Goal: Navigation & Orientation: Find specific page/section

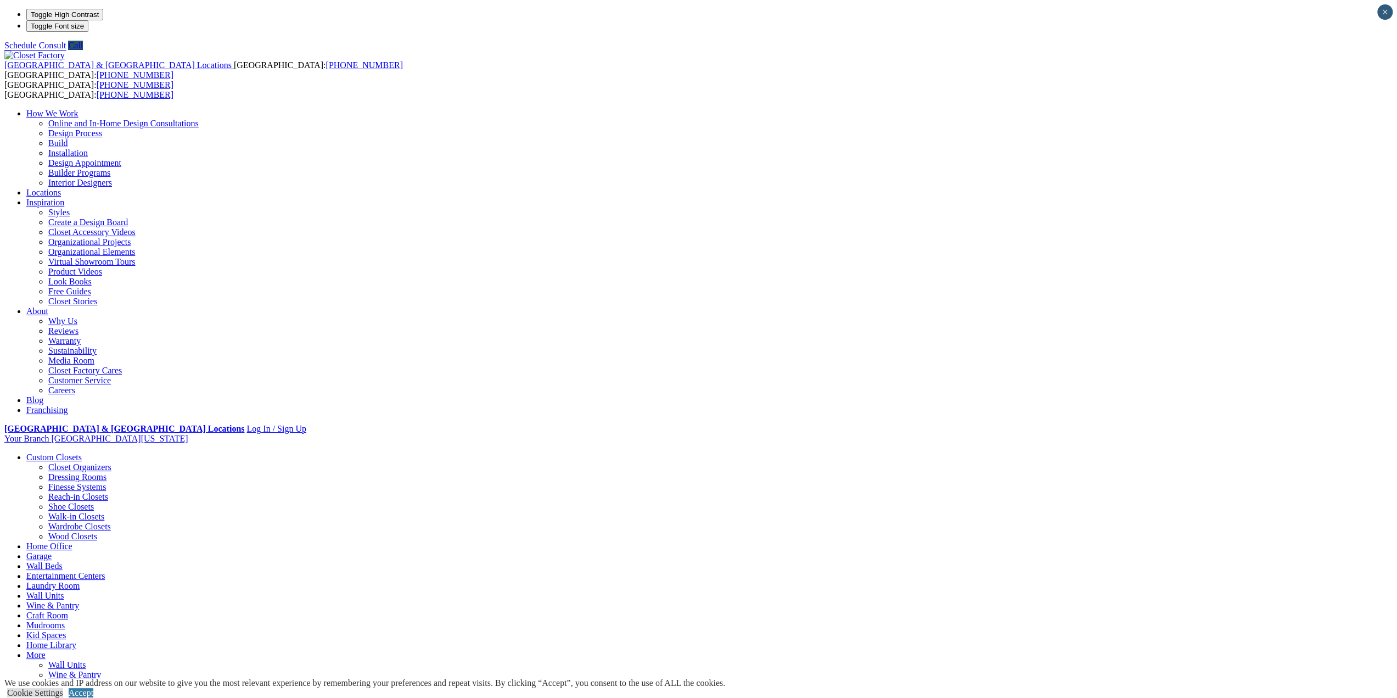
click at [76, 640] on link "Home Library" at bounding box center [51, 644] width 50 height 9
click at [104, 512] on link "Walk-in Closets" at bounding box center [76, 516] width 56 height 9
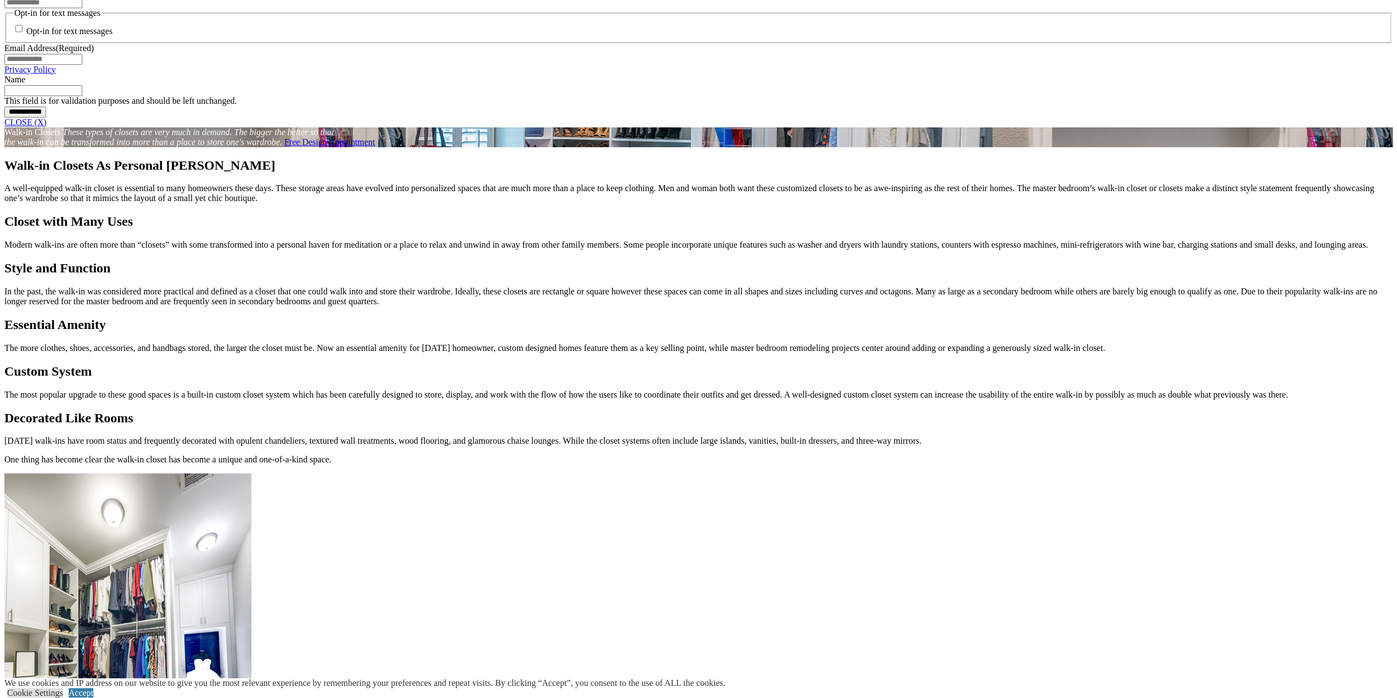
scroll to position [879, 0]
